Goal: Task Accomplishment & Management: Manage account settings

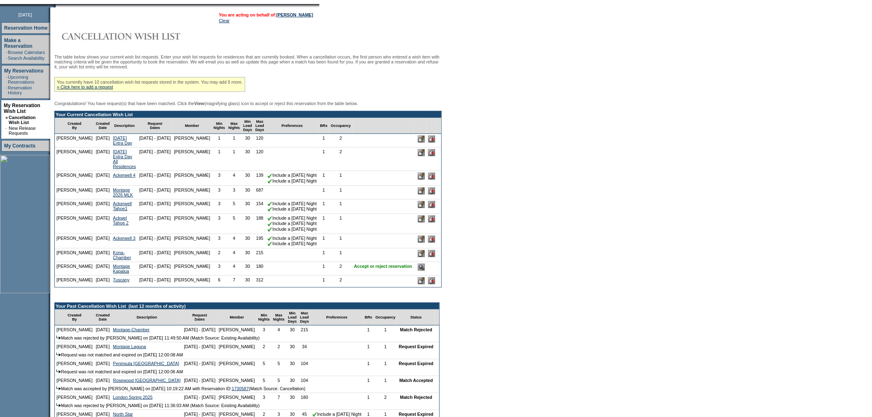
scroll to position [105, 0]
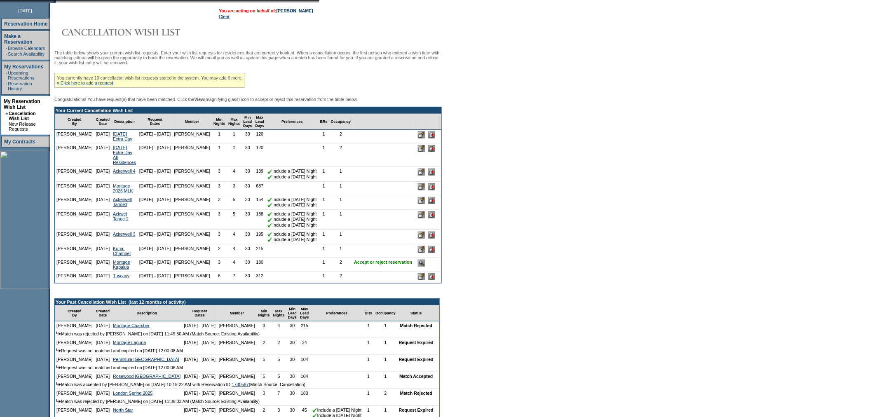
click at [425, 267] on input "image" at bounding box center [421, 263] width 7 height 7
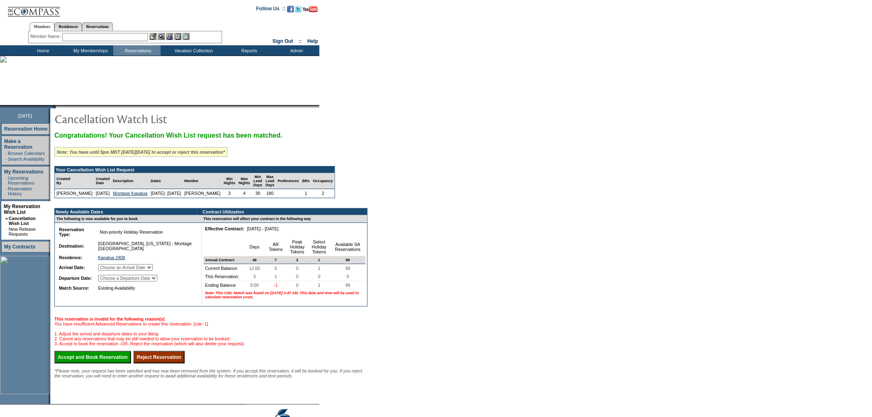
click at [110, 35] on input "text" at bounding box center [105, 37] width 86 height 8
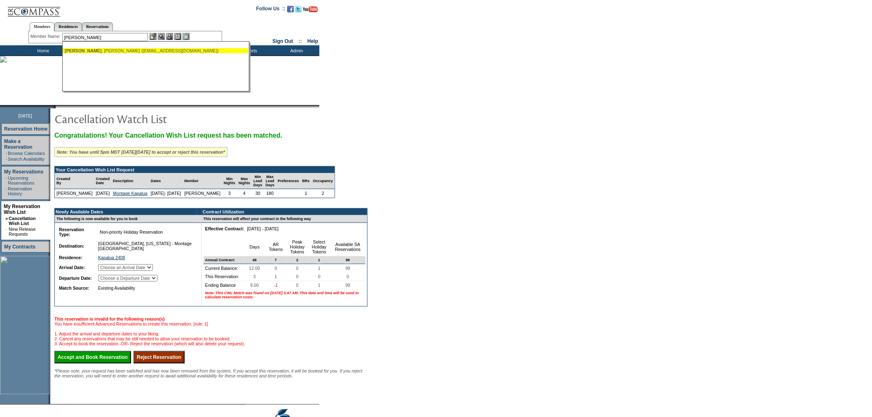
click at [118, 48] on div "Conwell , Chad (chadconwell@yahoo.com)" at bounding box center [155, 50] width 181 height 5
type input "Conwell, Chad (chadconwell@yahoo.com)"
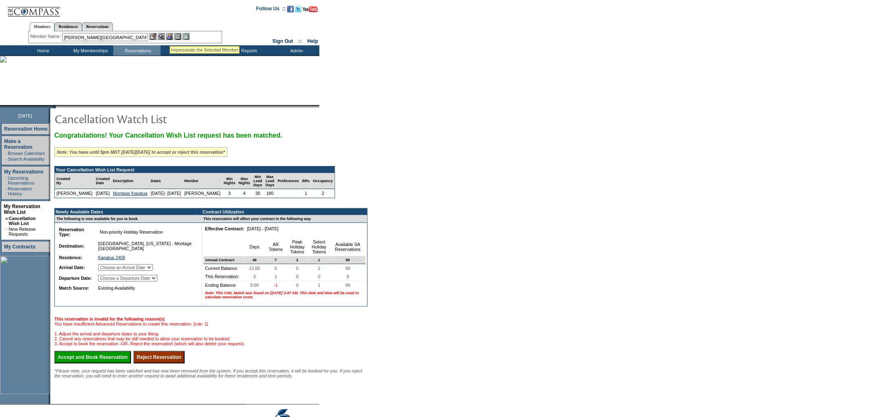
click at [171, 36] on img at bounding box center [169, 36] width 7 height 7
click at [164, 36] on img at bounding box center [161, 36] width 7 height 7
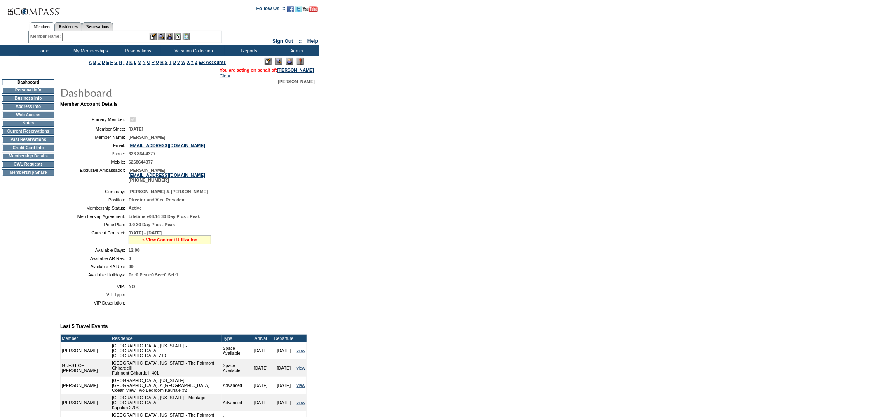
click at [153, 242] on link "» View Contract Utilization" at bounding box center [169, 239] width 55 height 5
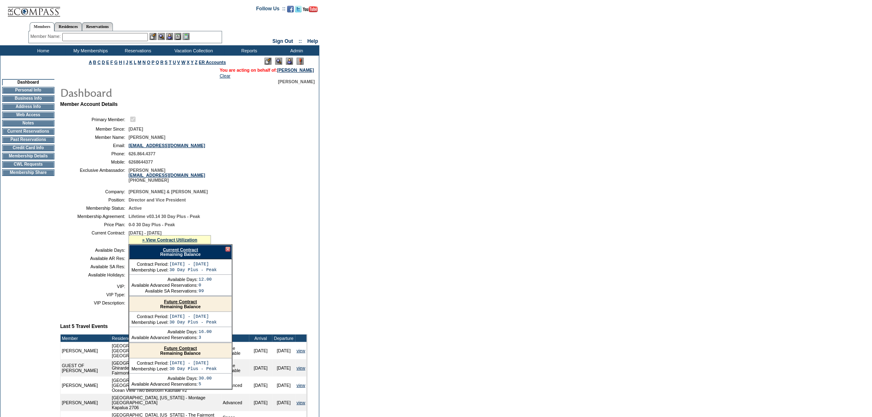
click at [178, 252] on link "Current Contract" at bounding box center [180, 249] width 35 height 5
click at [176, 252] on link "Current Contract" at bounding box center [180, 249] width 35 height 5
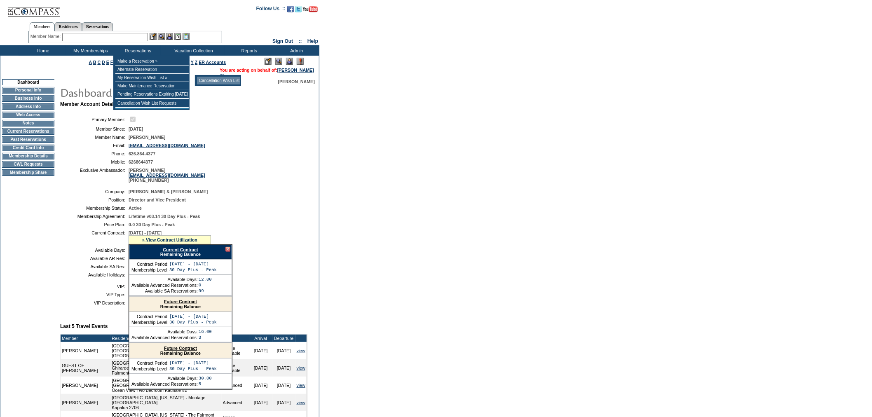
click at [227, 82] on td "Cancellation Wish List" at bounding box center [218, 81] width 43 height 8
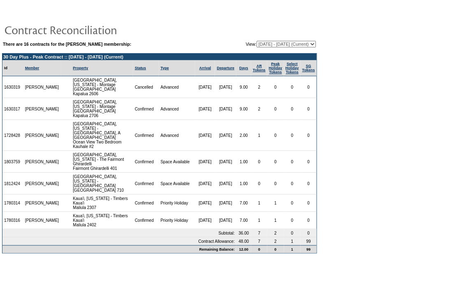
click at [257, 44] on select "[DATE] - [DATE] [DATE] - [DATE] [DATE] - [DATE] [DATE] - [DATE] [DATE] - [DATE]…" at bounding box center [287, 44] width 60 height 7
select select "137166"
click at [257, 41] on select "[DATE] - [DATE] [DATE] - [DATE] [DATE] - [DATE] [DATE] - [DATE] [DATE] - [DATE]…" at bounding box center [287, 44] width 60 height 7
